Goal: Navigation & Orientation: Find specific page/section

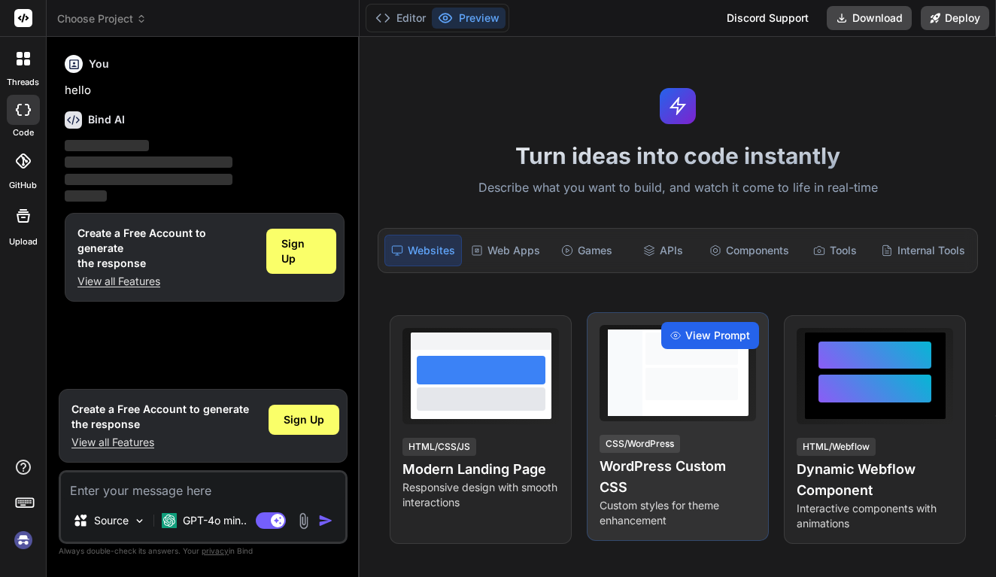
click at [693, 341] on span "View Prompt" at bounding box center [717, 335] width 65 height 15
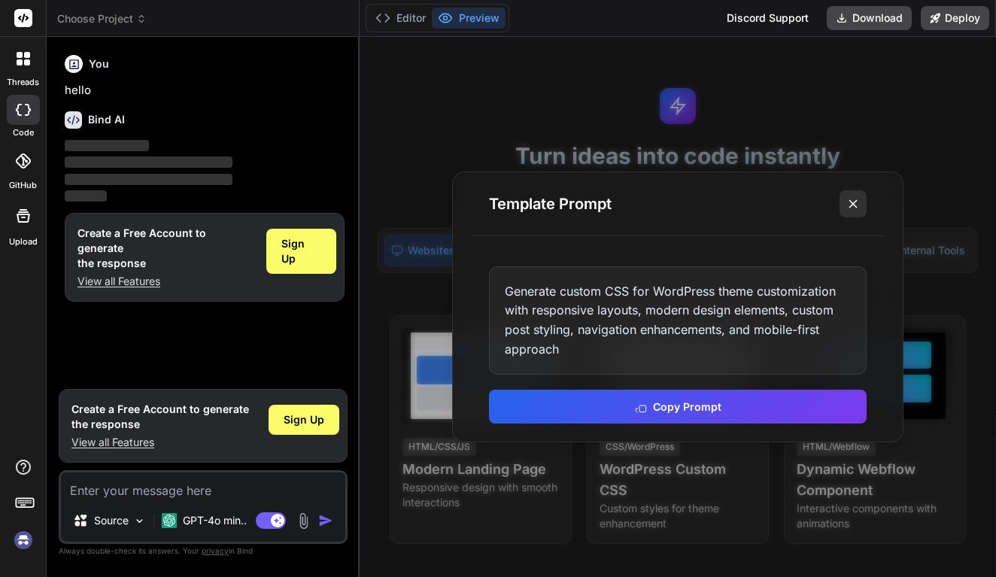
click at [856, 202] on line at bounding box center [853, 204] width 8 height 8
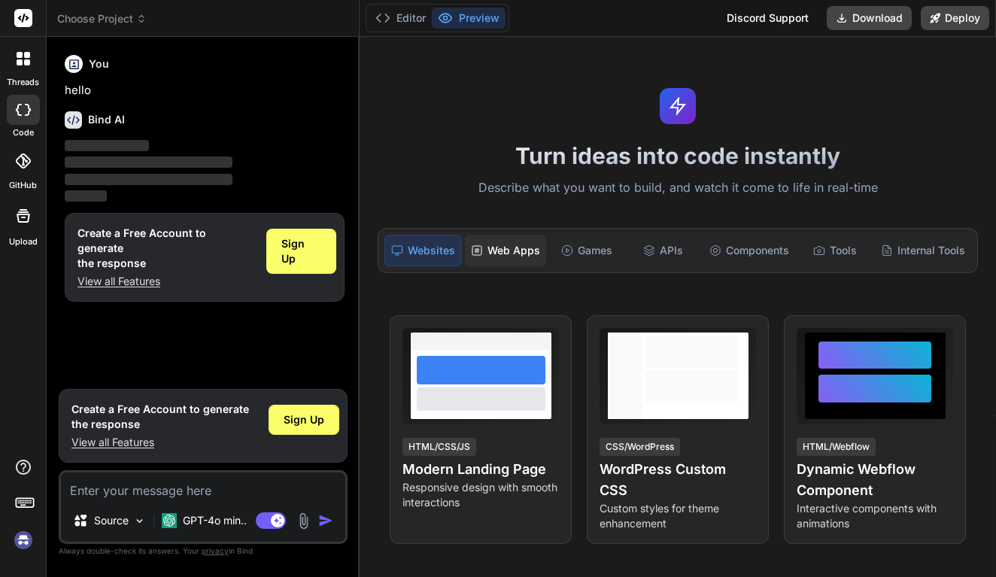
click at [499, 253] on div "Web Apps" at bounding box center [505, 251] width 81 height 32
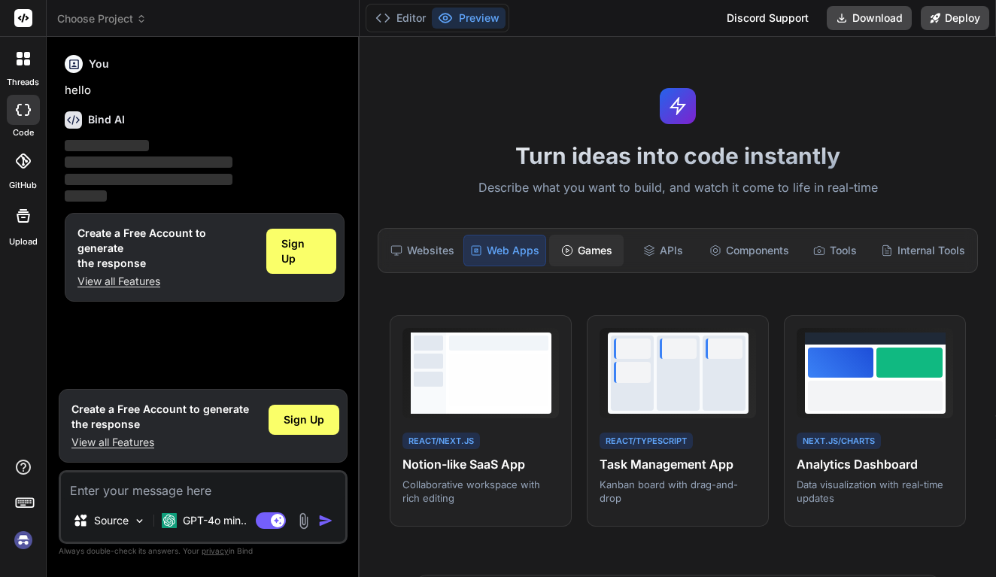
click at [598, 250] on div "Games" at bounding box center [586, 251] width 74 height 32
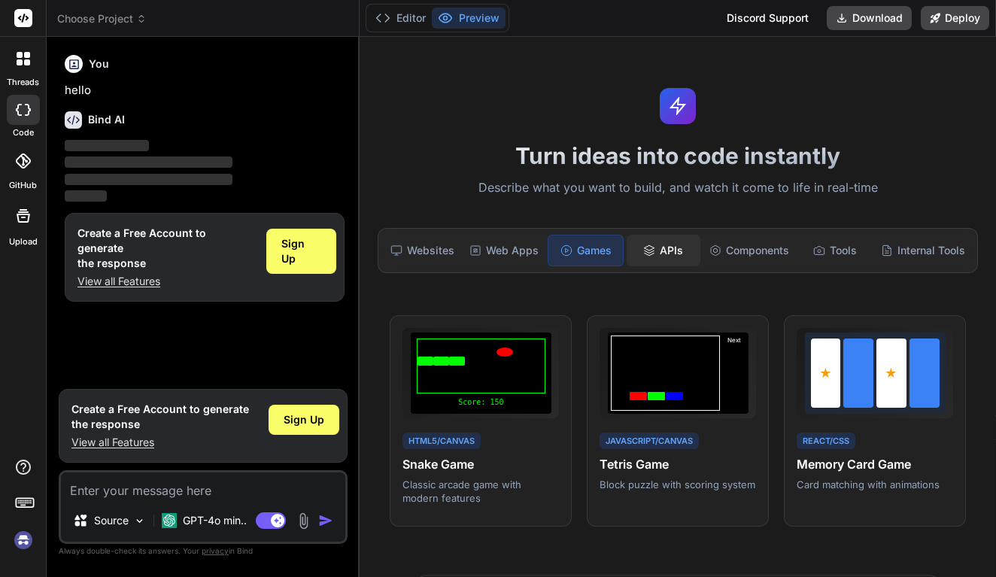
click at [656, 244] on div "APIs" at bounding box center [663, 251] width 74 height 32
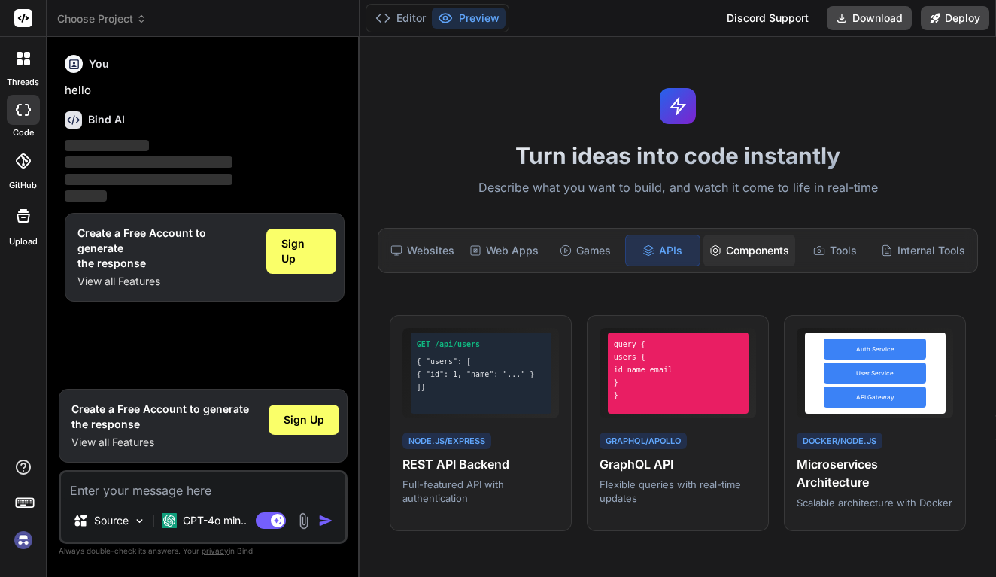
click at [741, 259] on div "Components" at bounding box center [749, 251] width 92 height 32
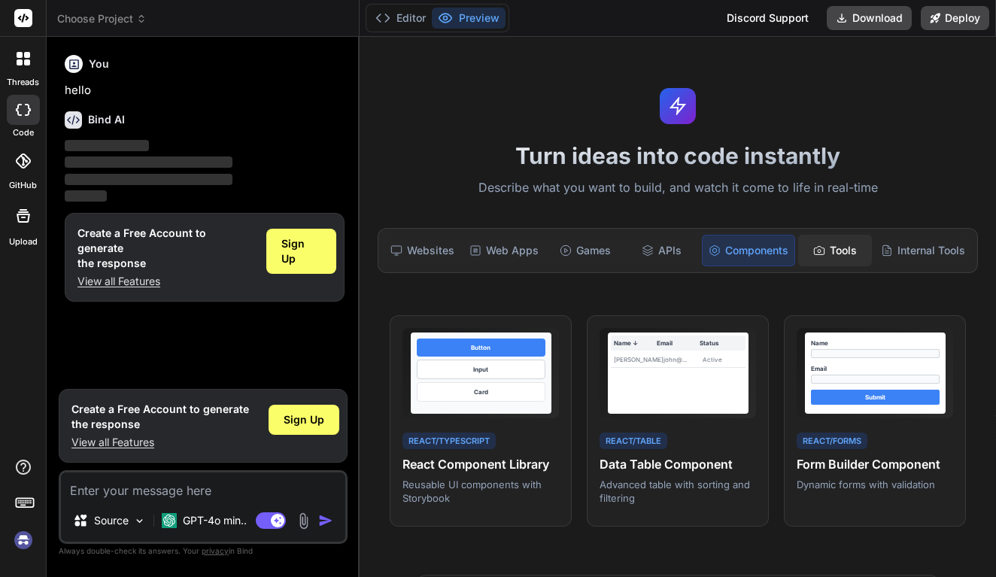
click at [827, 249] on div "Tools" at bounding box center [835, 251] width 74 height 32
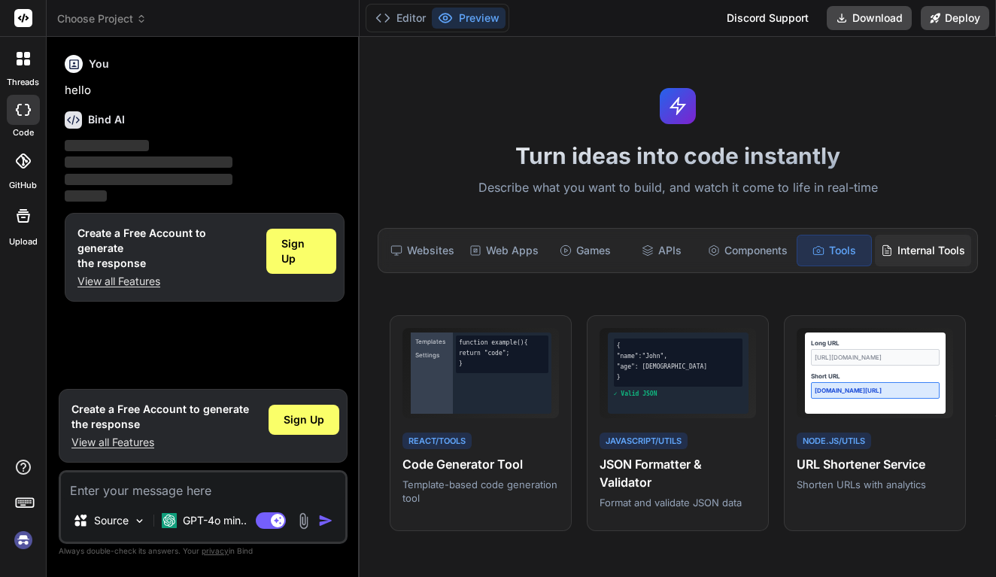
click at [913, 259] on div "Internal Tools" at bounding box center [922, 251] width 96 height 32
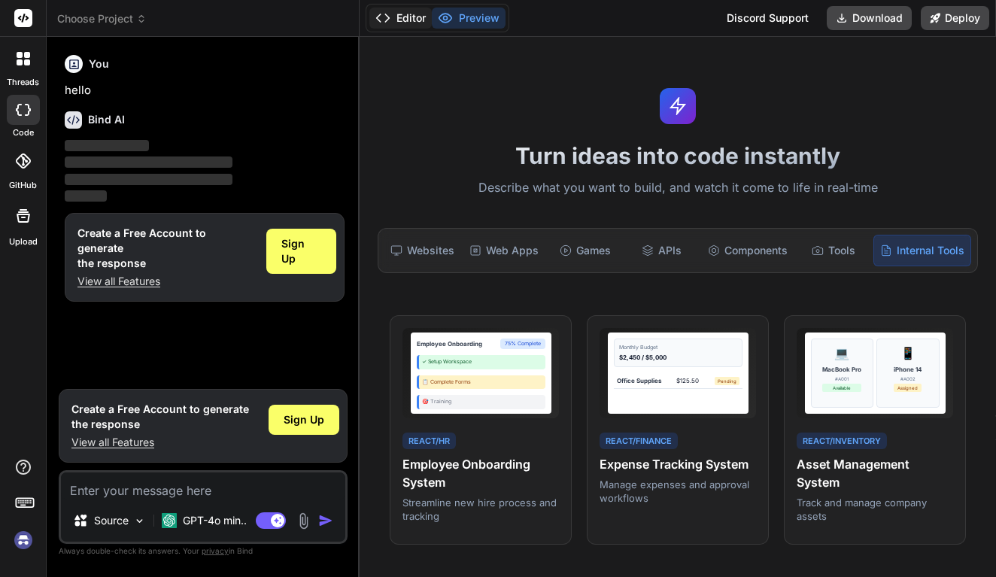
click at [407, 16] on button "Editor" at bounding box center [400, 18] width 62 height 21
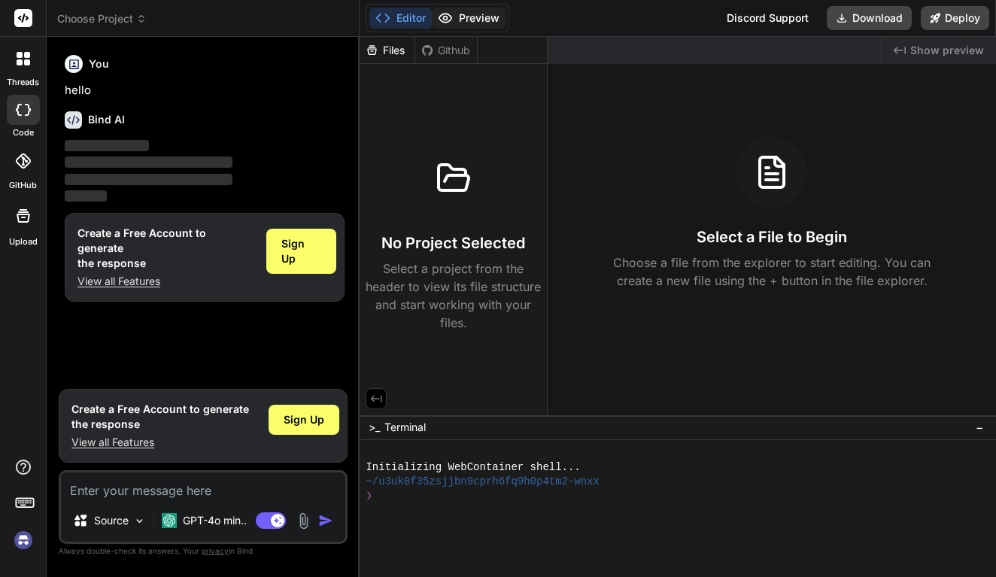
click at [468, 14] on button "Preview" at bounding box center [469, 18] width 74 height 21
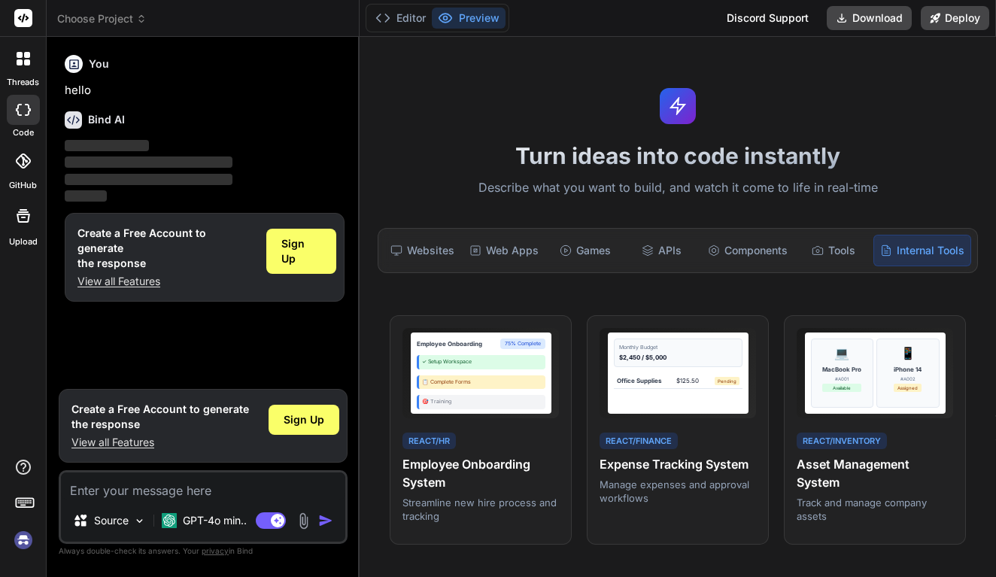
click at [114, 23] on span "Choose Project" at bounding box center [101, 18] width 89 height 15
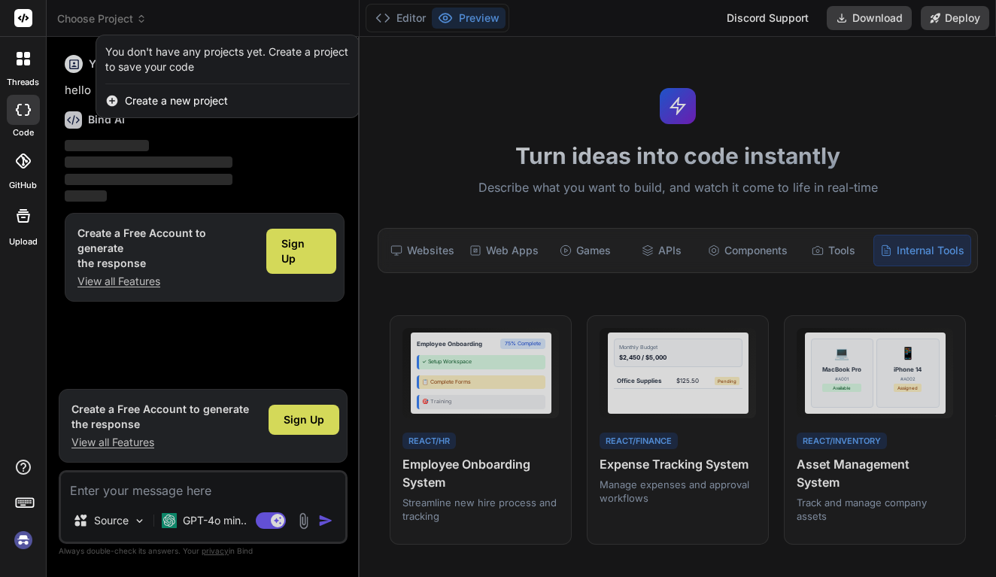
click at [114, 23] on div at bounding box center [498, 288] width 996 height 577
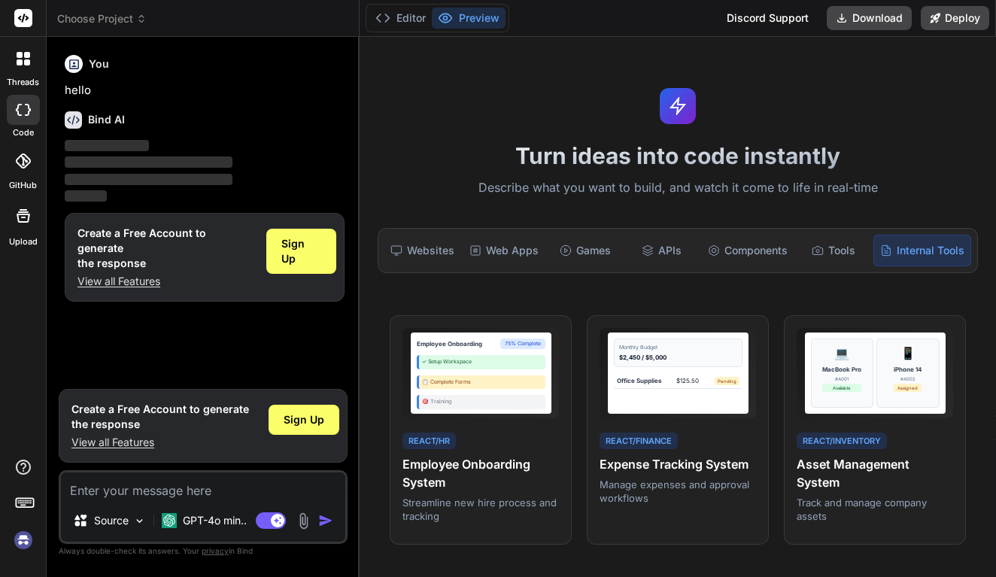
click at [32, 57] on div at bounding box center [24, 59] width 32 height 32
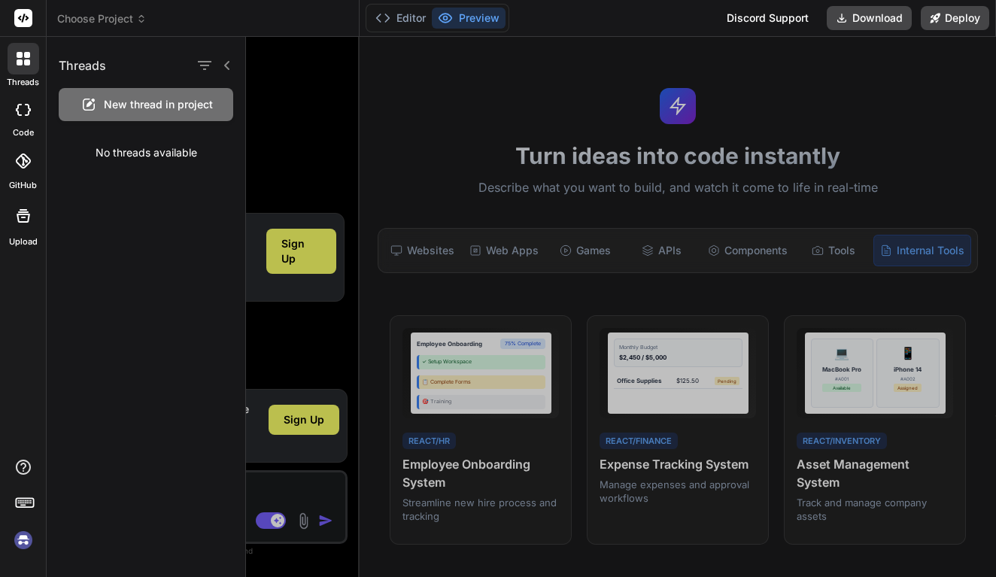
click at [24, 116] on div at bounding box center [23, 110] width 33 height 30
type textarea "x"
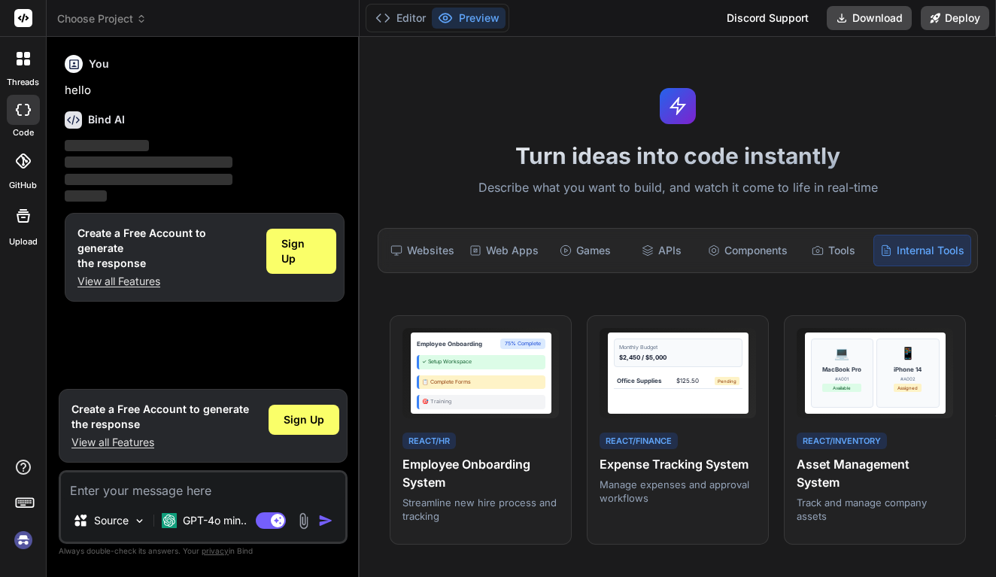
click at [24, 169] on div at bounding box center [23, 160] width 33 height 33
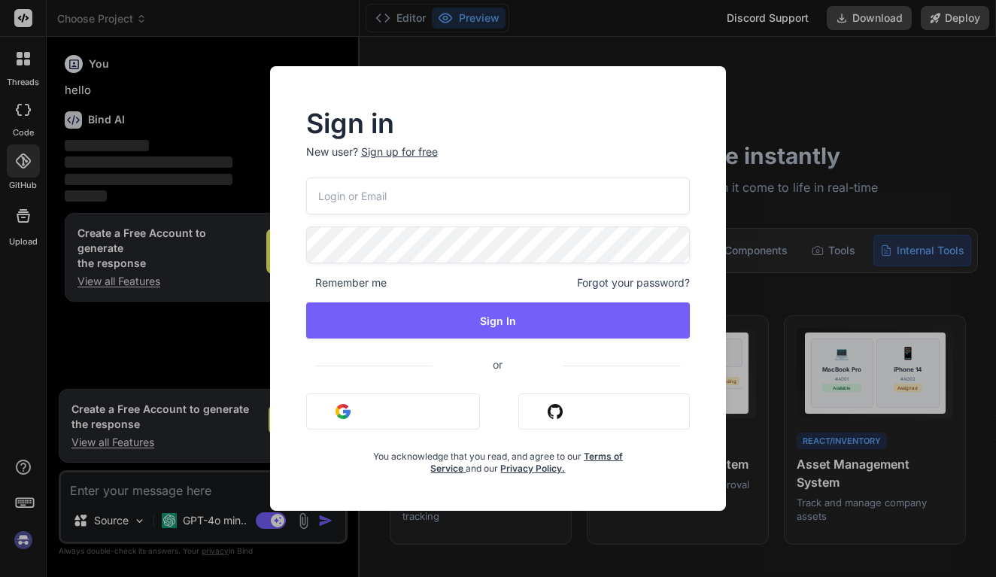
click at [29, 231] on div "Sign in New user? Sign up for free Remember me Forgot your password? Sign In or…" at bounding box center [498, 288] width 996 height 577
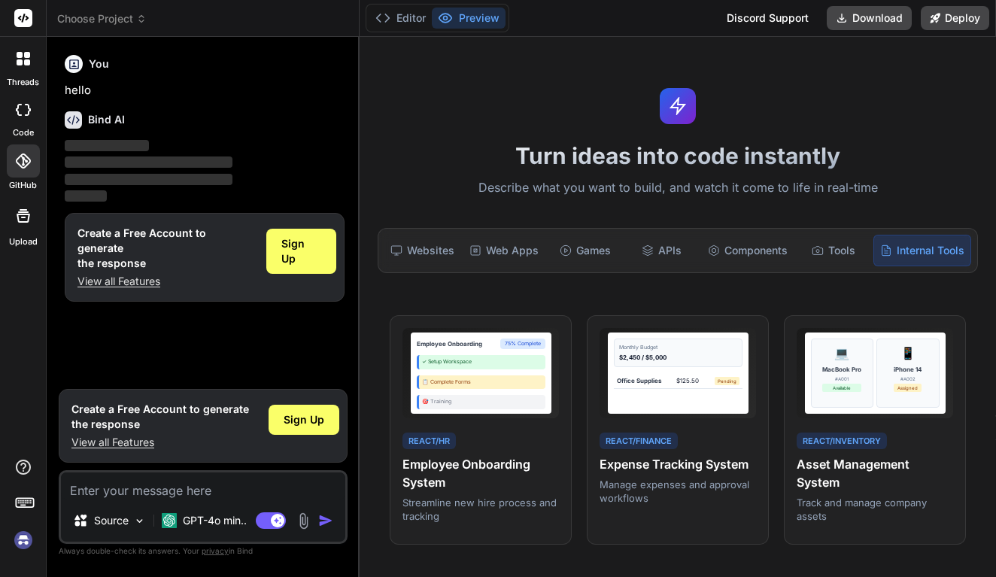
click at [22, 213] on icon at bounding box center [24, 216] width 14 height 14
click at [22, 542] on img at bounding box center [24, 540] width 26 height 26
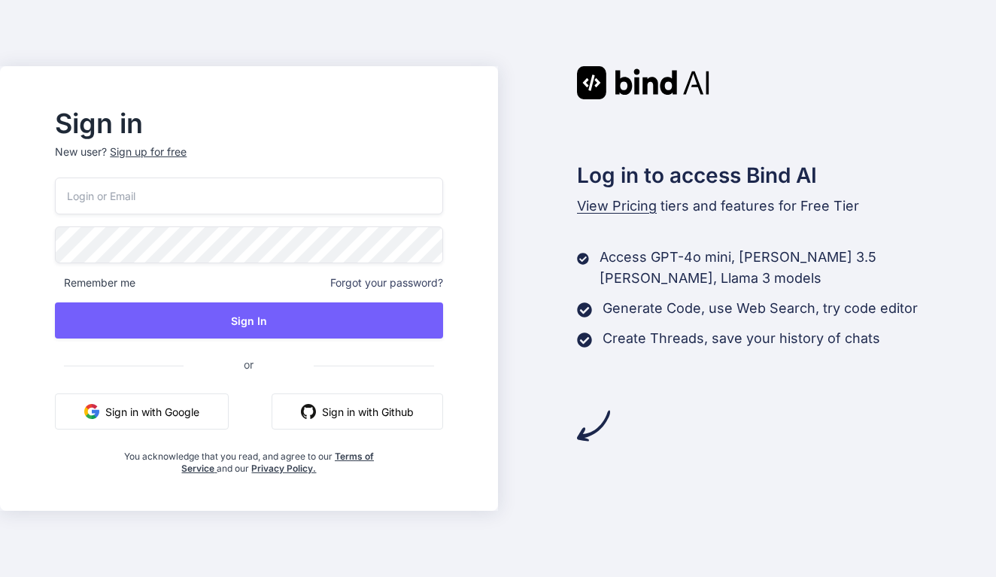
click at [597, 208] on span "View Pricing" at bounding box center [617, 206] width 80 height 16
click at [615, 206] on span "View Pricing" at bounding box center [617, 206] width 80 height 16
